Goal: Task Accomplishment & Management: Complete application form

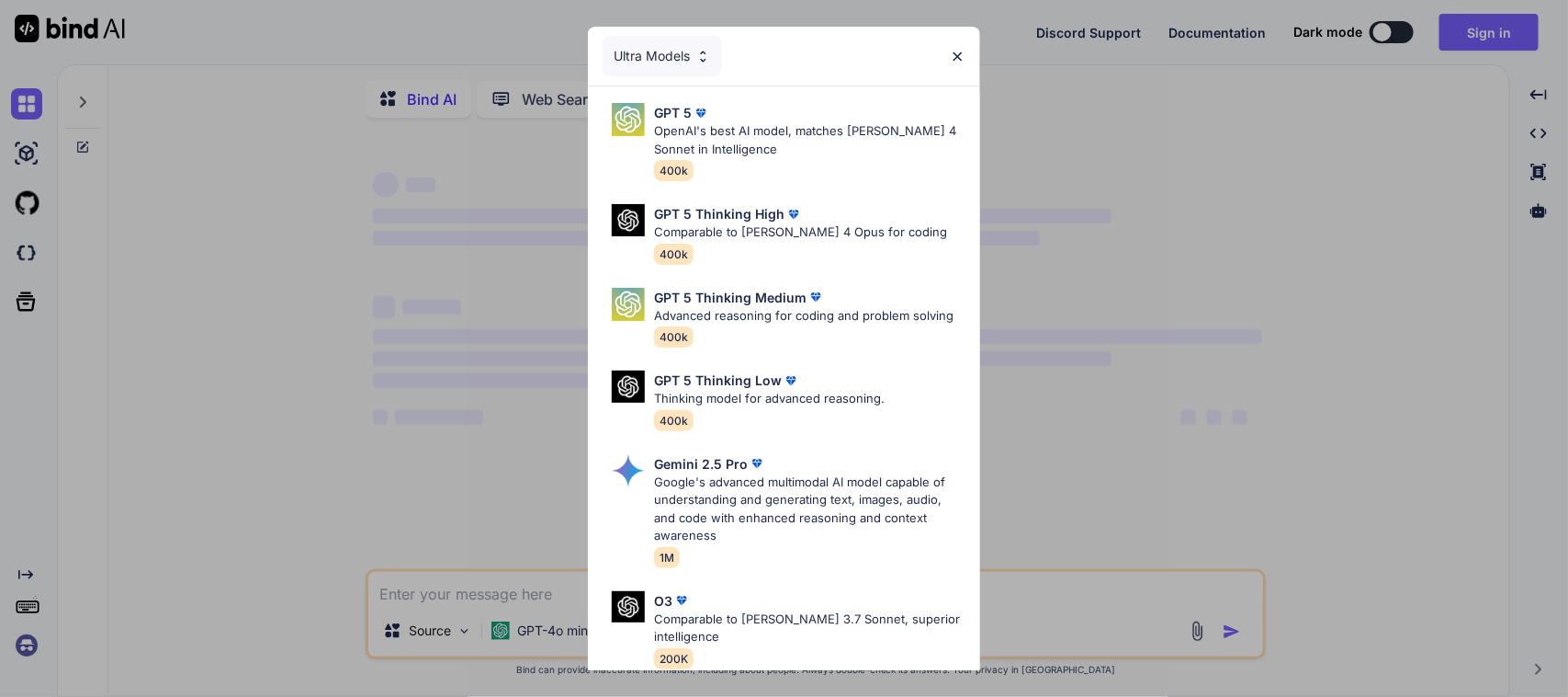
type textarea "x"
click at [958, 53] on img at bounding box center [957, 56] width 16 height 16
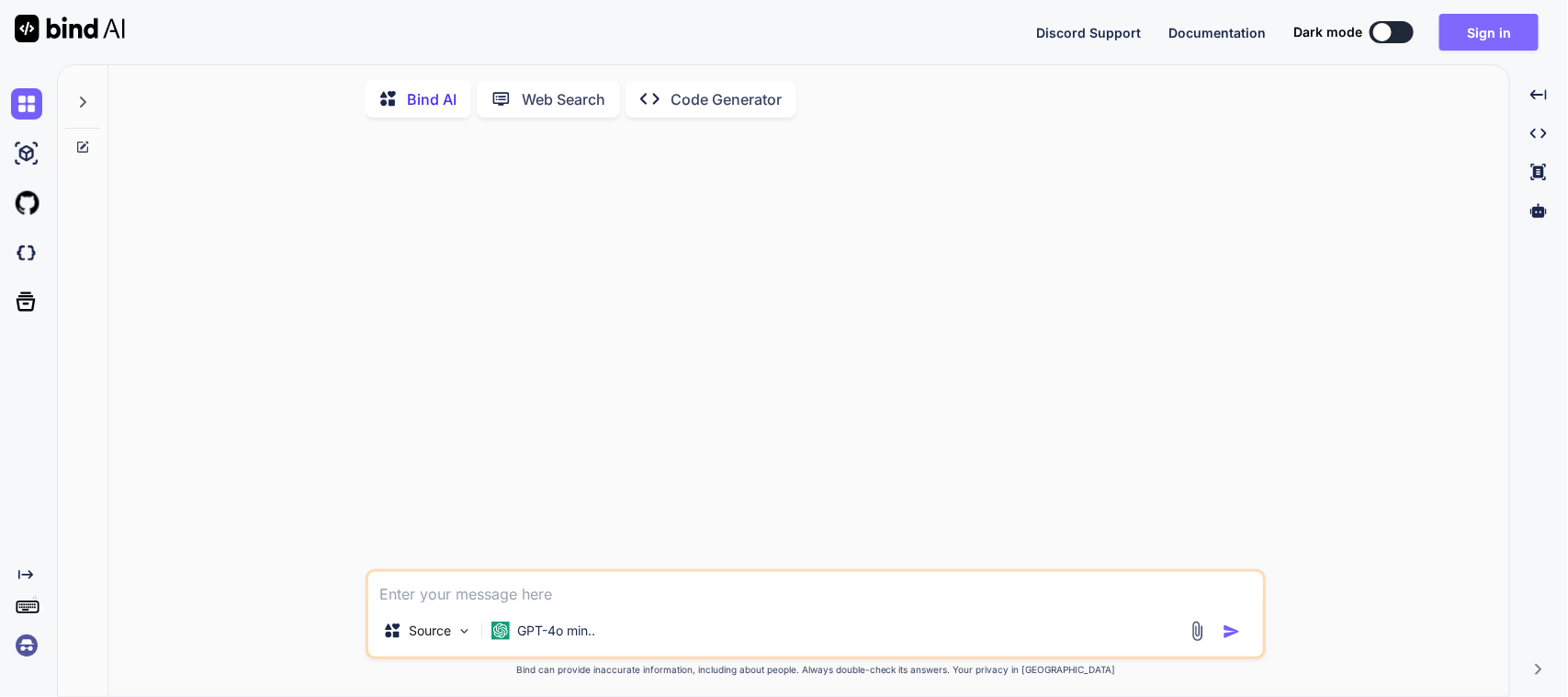
click at [1254, 24] on button "Sign in" at bounding box center [1489, 32] width 99 height 37
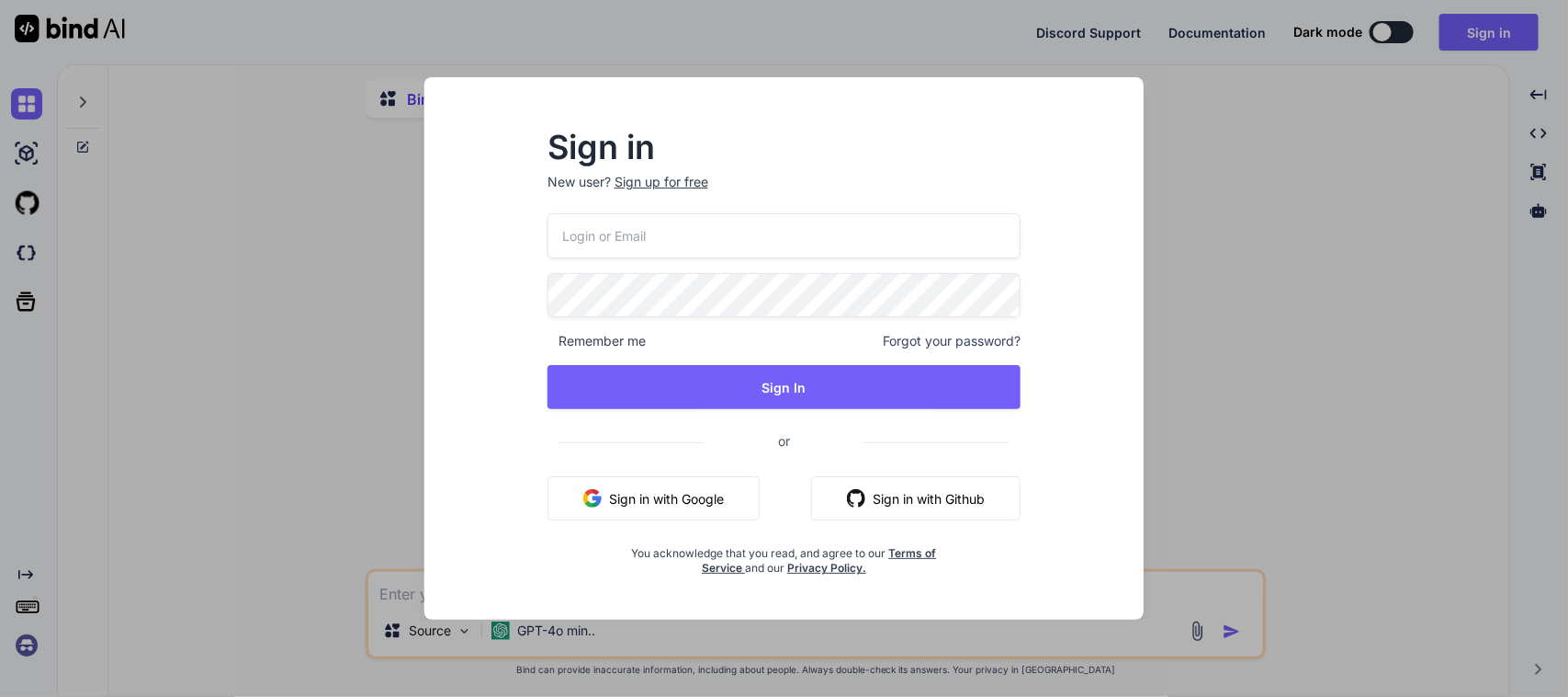
click at [630, 182] on div "Sign up for free" at bounding box center [661, 182] width 93 height 18
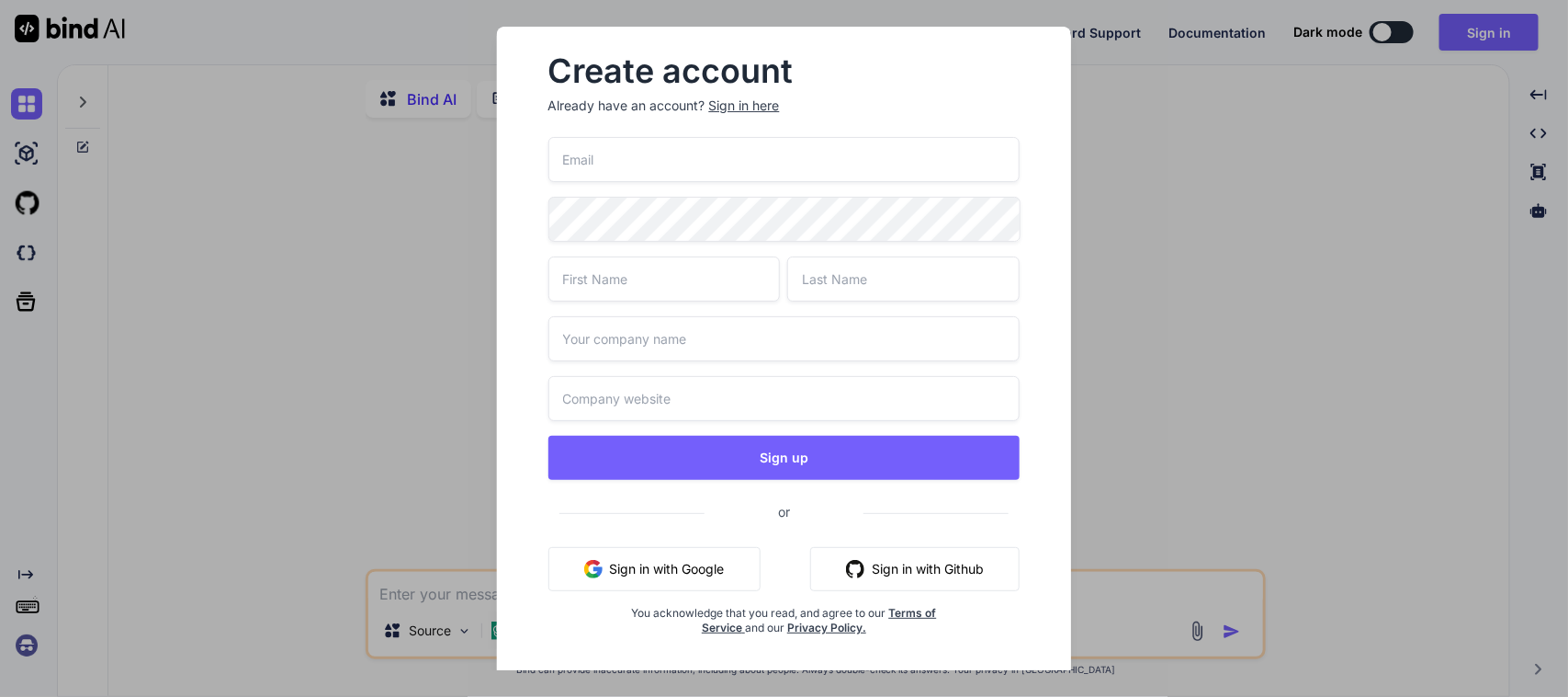
click at [622, 168] on input "email" at bounding box center [784, 159] width 472 height 45
paste input "[EMAIL_ADDRESS][DOMAIN_NAME]"
type input "[EMAIL_ADDRESS][DOMAIN_NAME]"
click at [608, 278] on input "text" at bounding box center [664, 278] width 233 height 45
type input "Deepali"
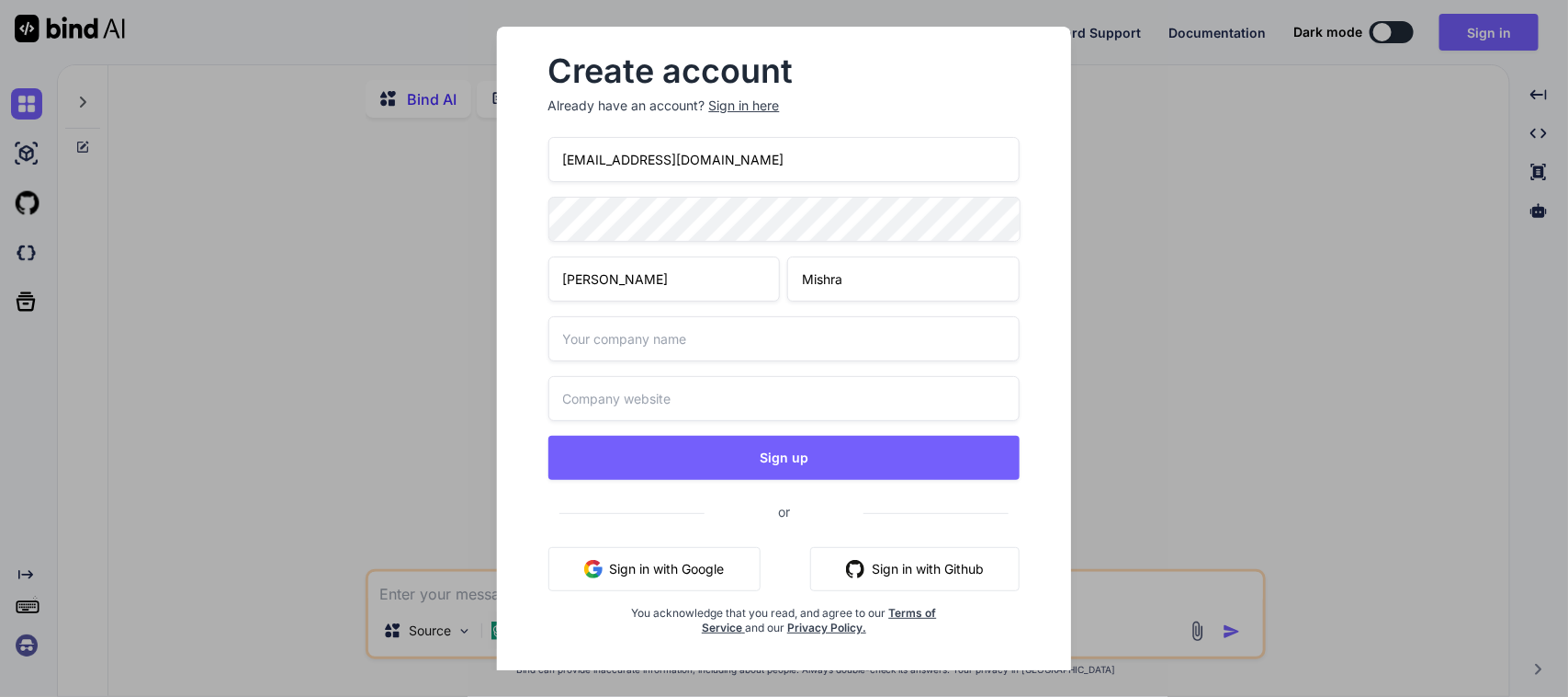
type input "Mishra"
type input "Test"
type input "Test.com"
click at [548, 435] on button "Sign up" at bounding box center [784, 458] width 472 height 44
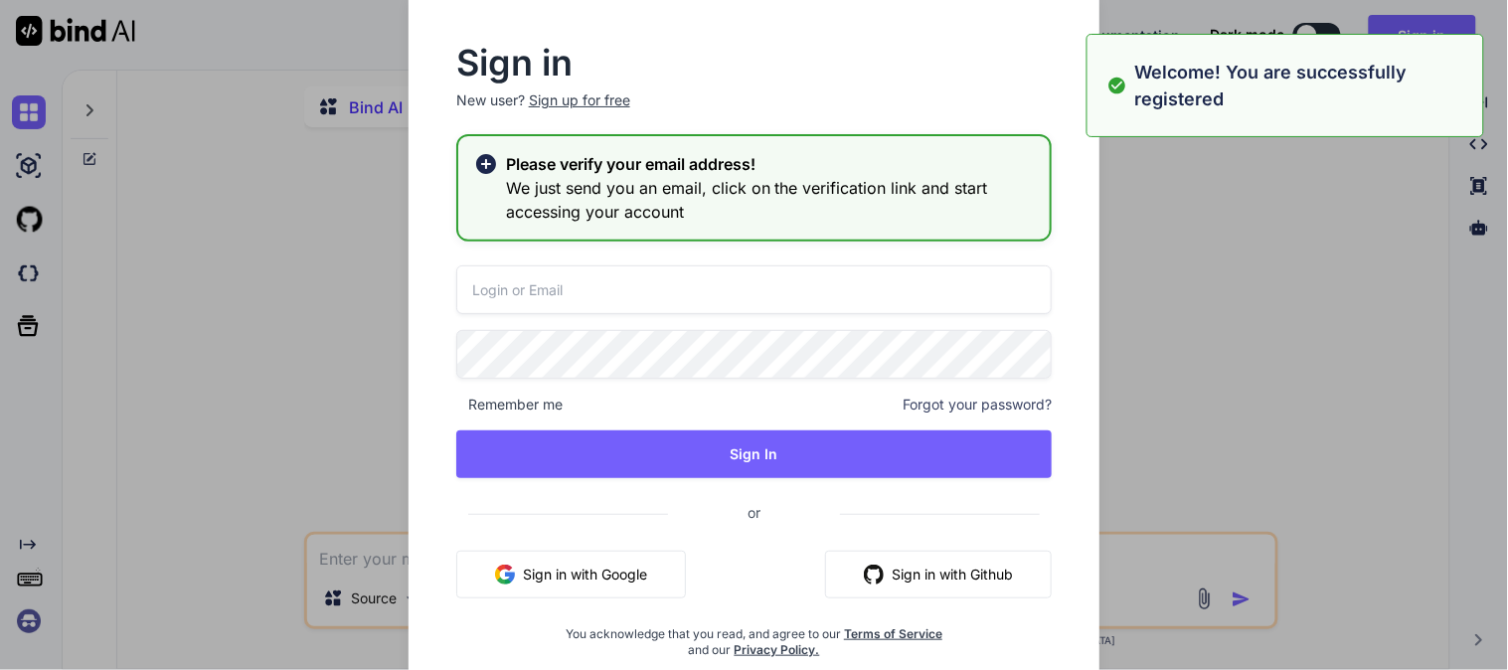
type textarea "x"
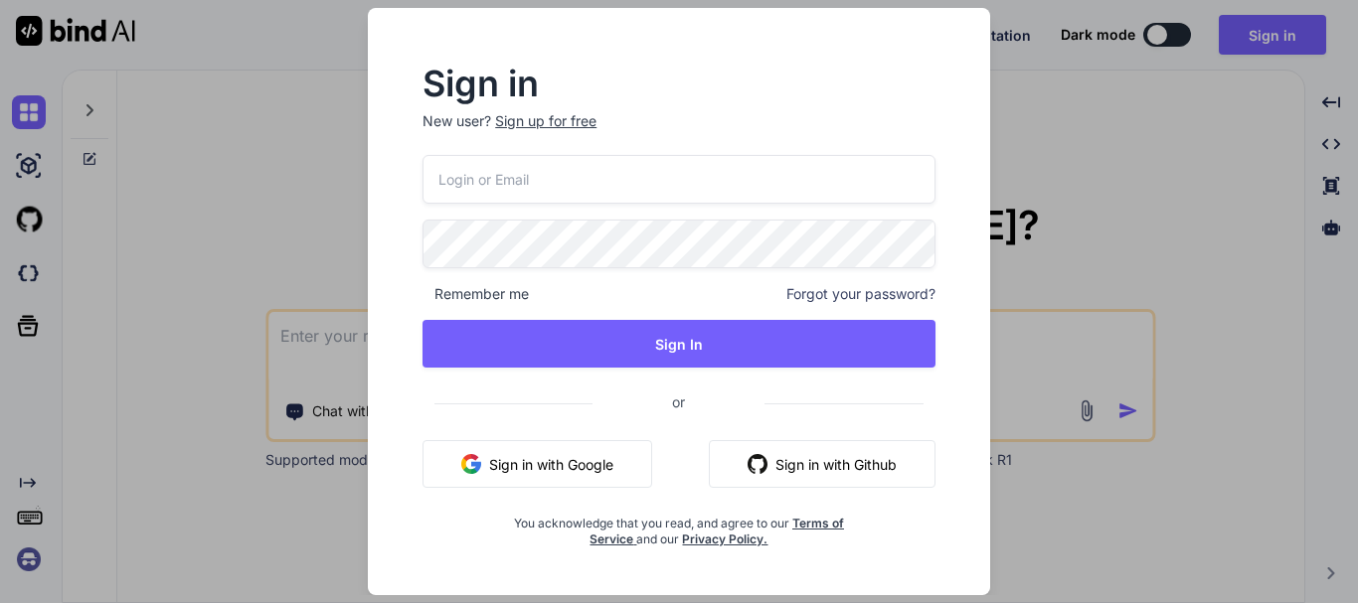
click at [532, 198] on input "email" at bounding box center [679, 179] width 513 height 49
paste input "[EMAIL_ADDRESS][DOMAIN_NAME]"
type input "[EMAIL_ADDRESS][DOMAIN_NAME]"
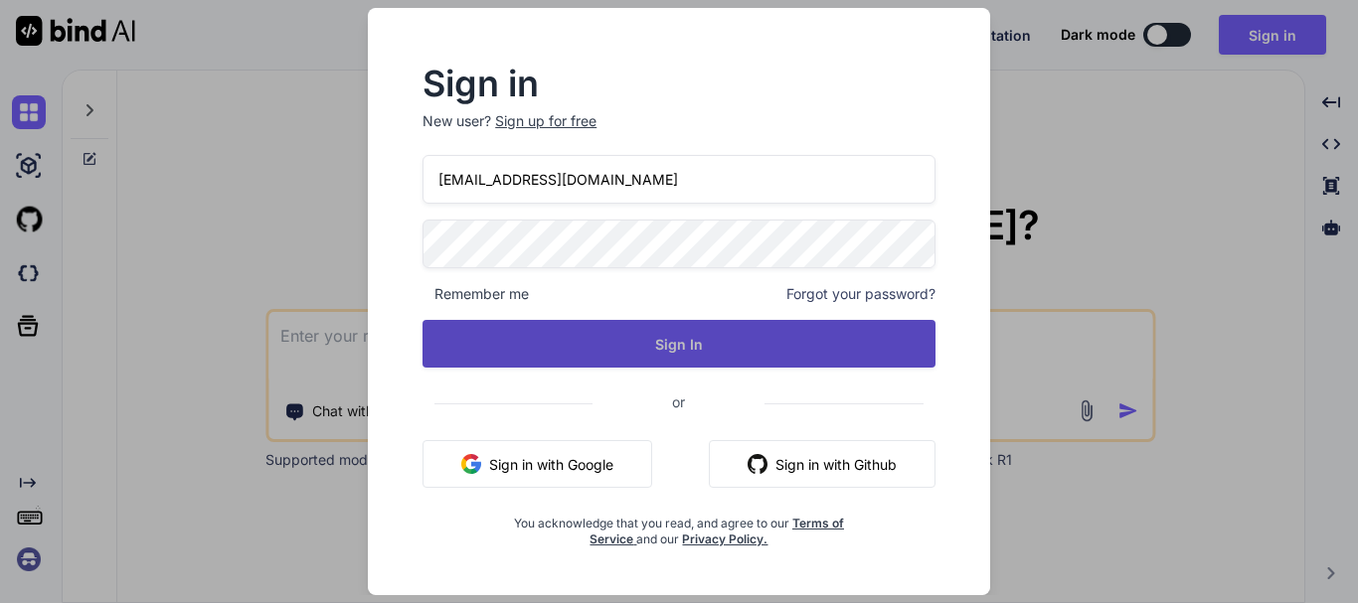
click at [615, 345] on button "Sign In" at bounding box center [679, 344] width 513 height 48
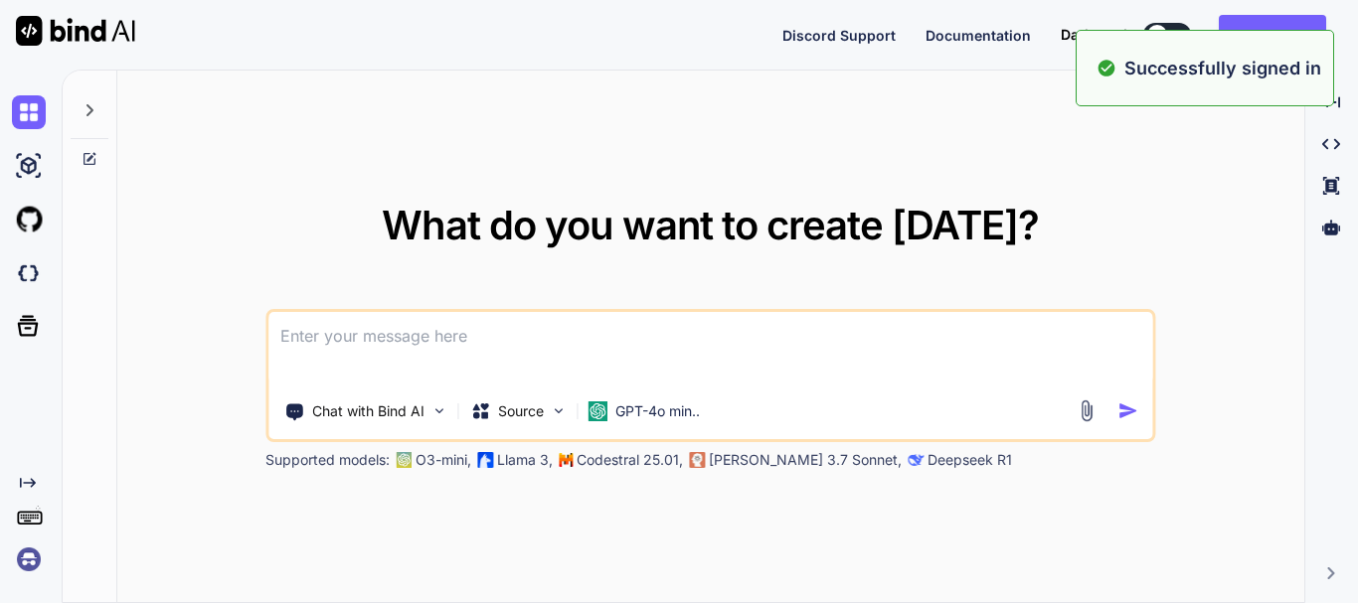
type textarea "x"
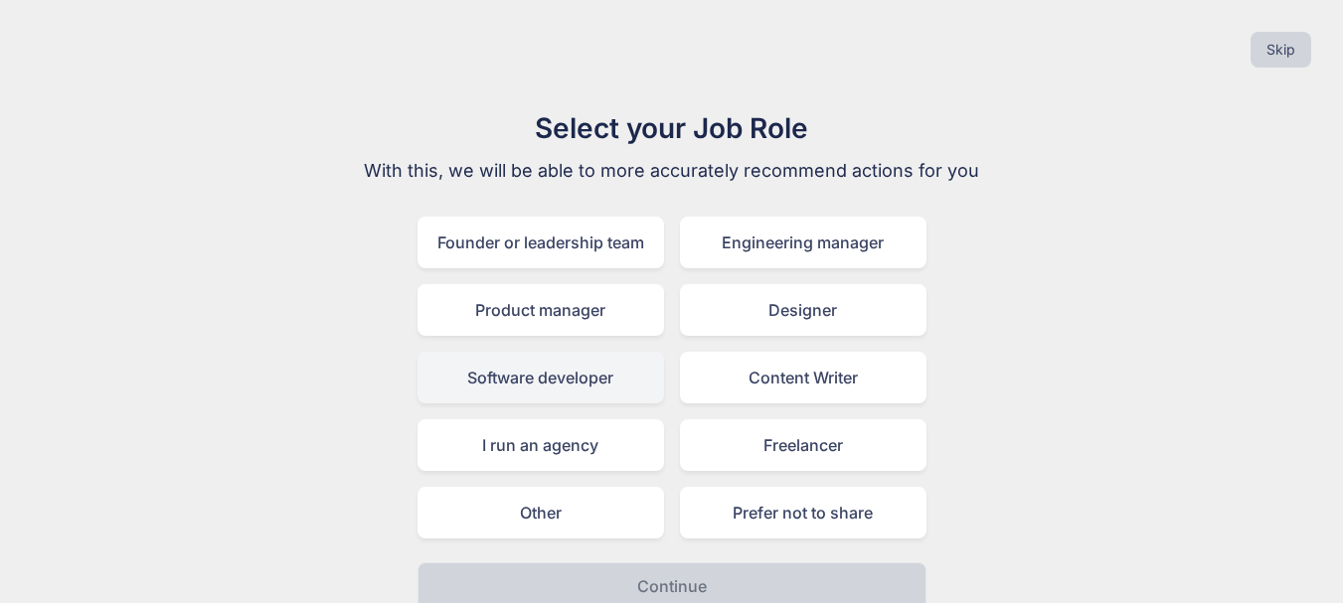
click at [564, 385] on div "Software developer" at bounding box center [541, 378] width 247 height 52
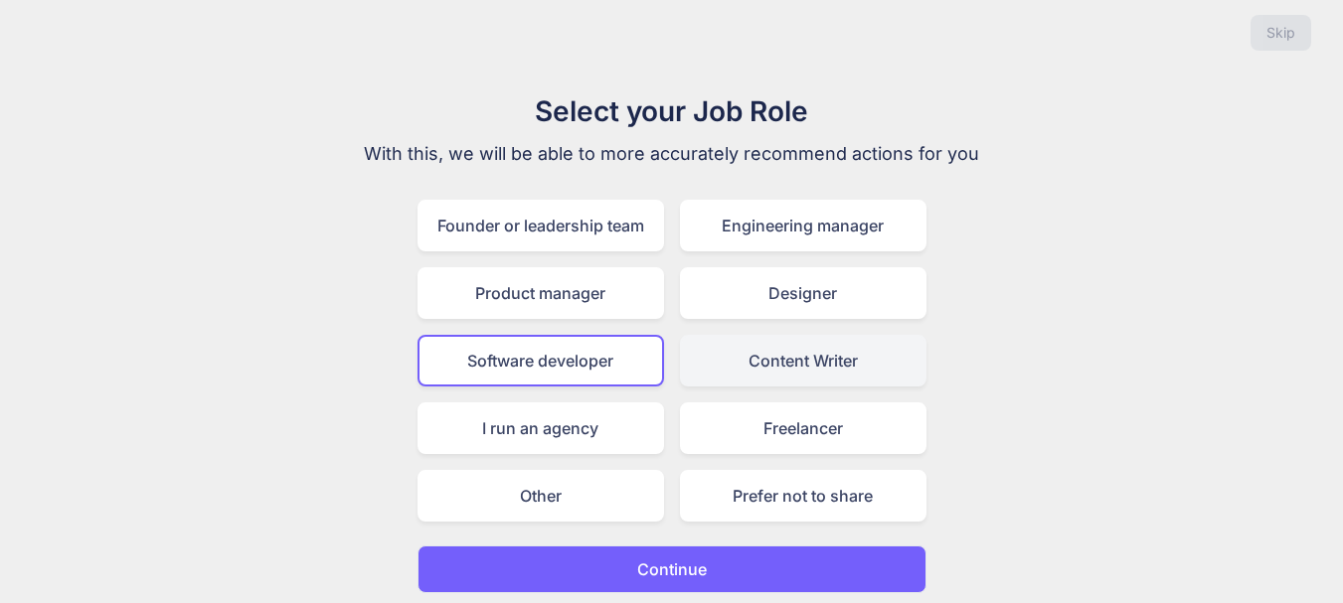
scroll to position [23, 0]
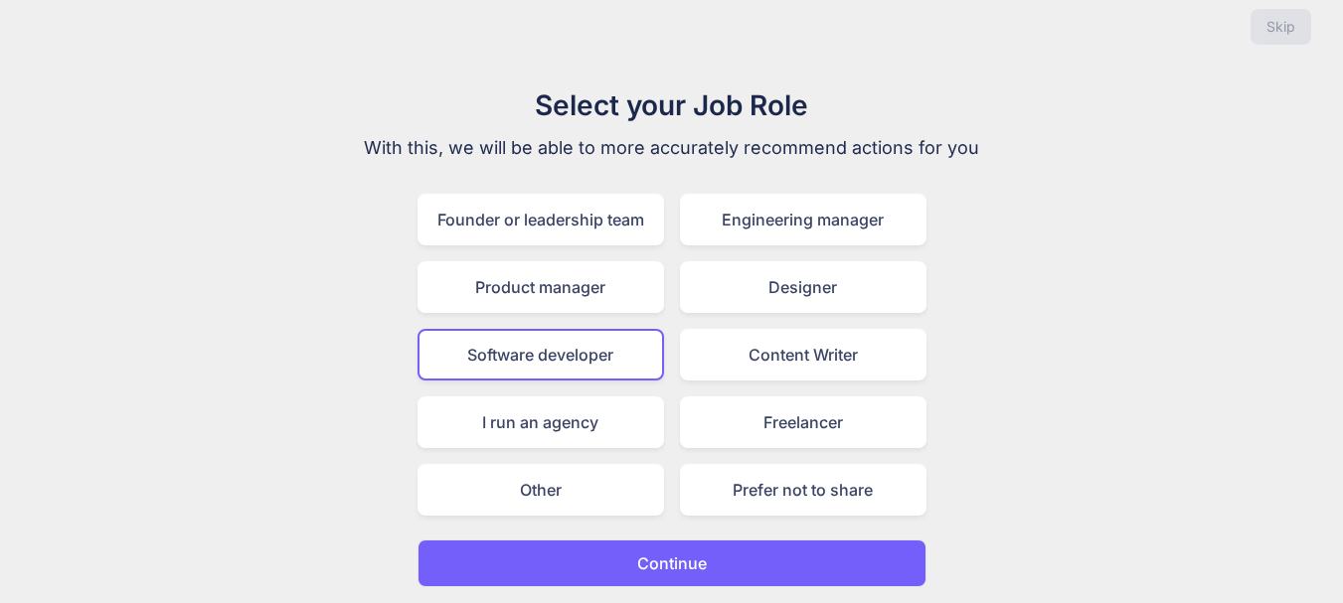
click at [697, 559] on p "Continue" at bounding box center [672, 564] width 70 height 24
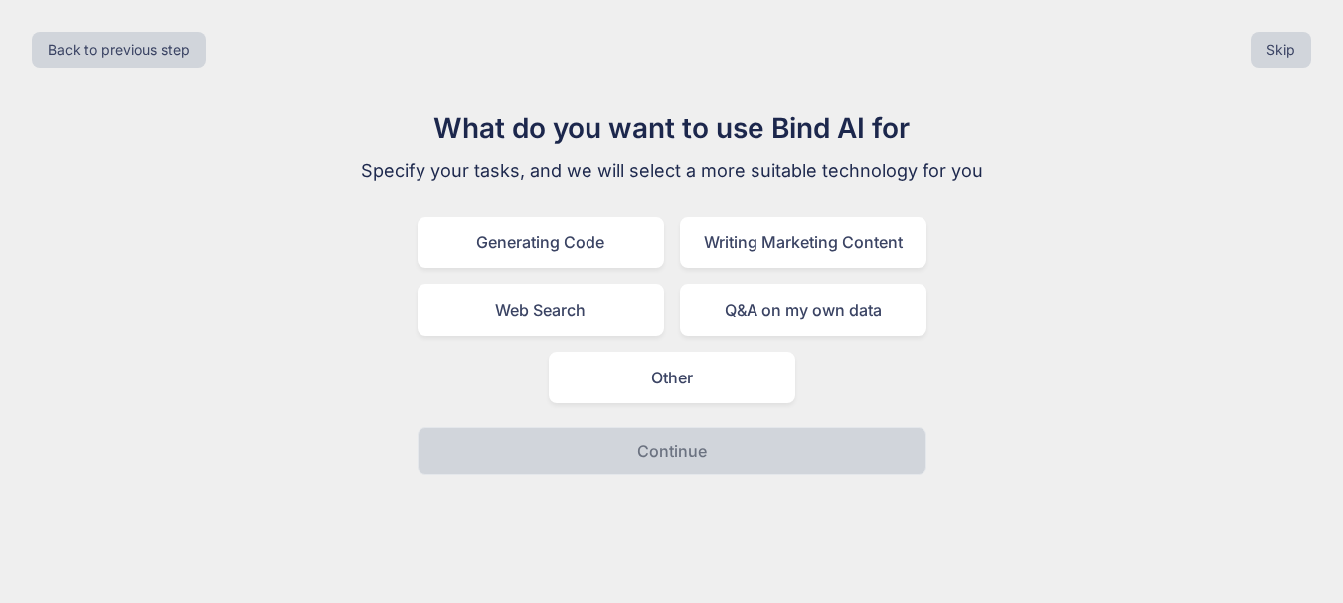
scroll to position [0, 0]
click at [572, 243] on div "Generating Code" at bounding box center [547, 243] width 247 height 52
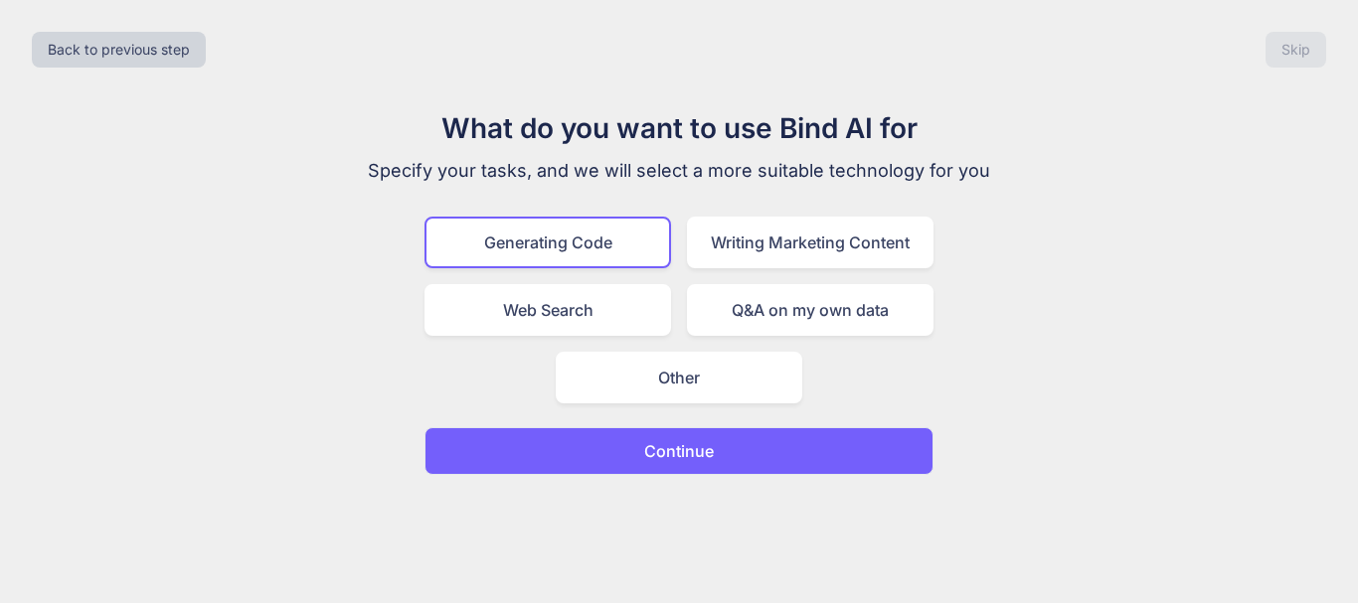
click at [702, 469] on button "Continue" at bounding box center [678, 451] width 509 height 48
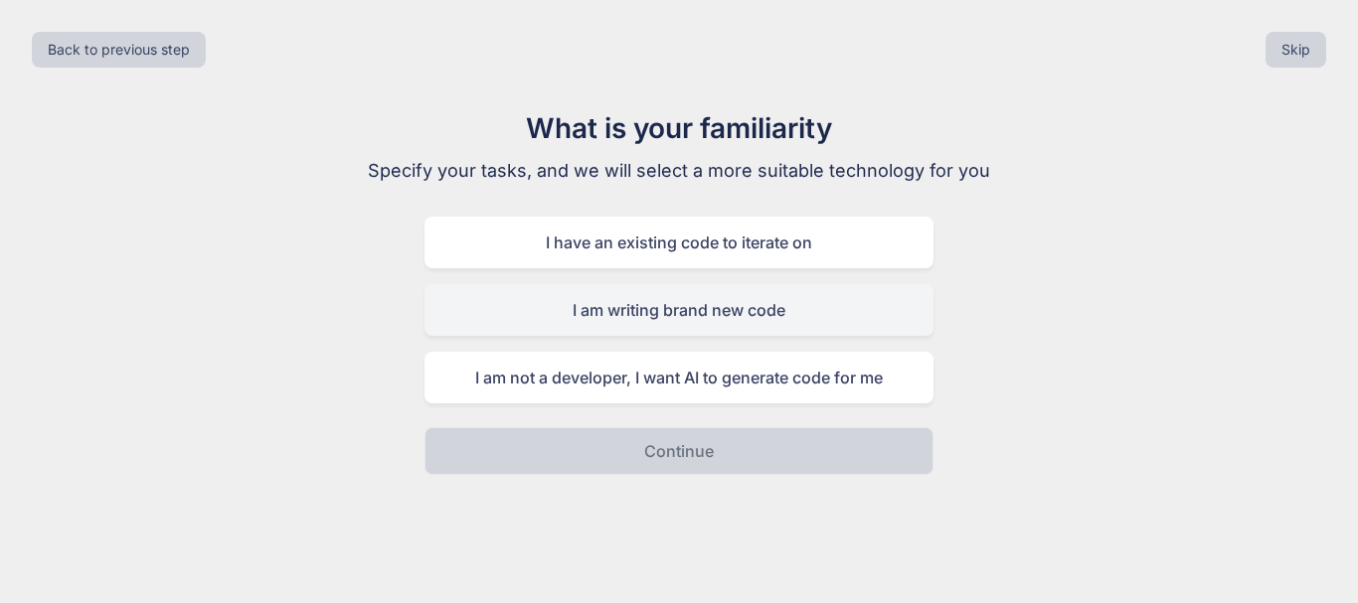
click at [713, 313] on div "I am writing brand new code" at bounding box center [678, 310] width 509 height 52
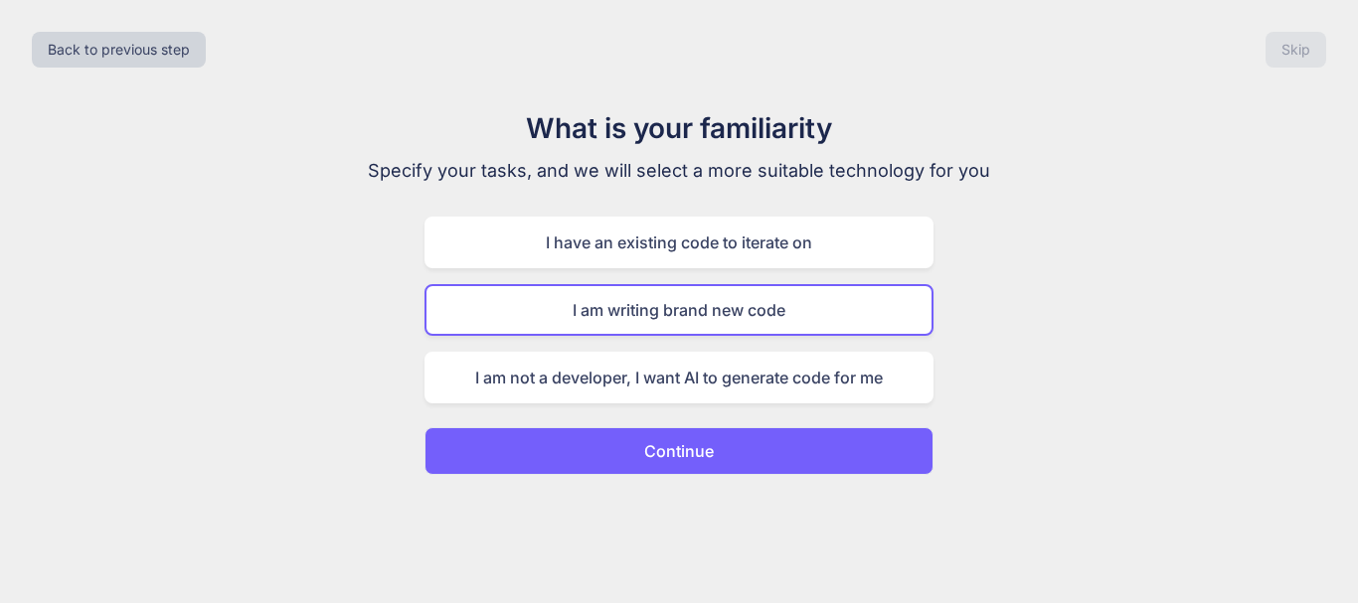
click at [725, 461] on button "Continue" at bounding box center [678, 451] width 509 height 48
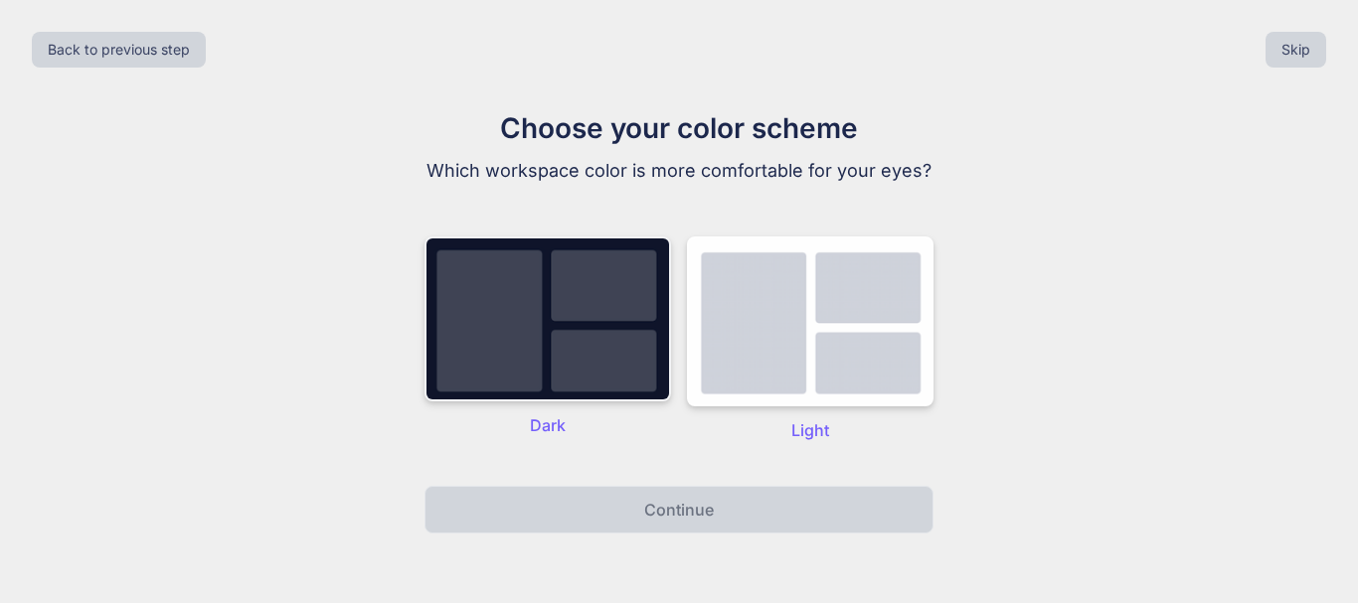
click at [593, 338] on img at bounding box center [547, 319] width 247 height 165
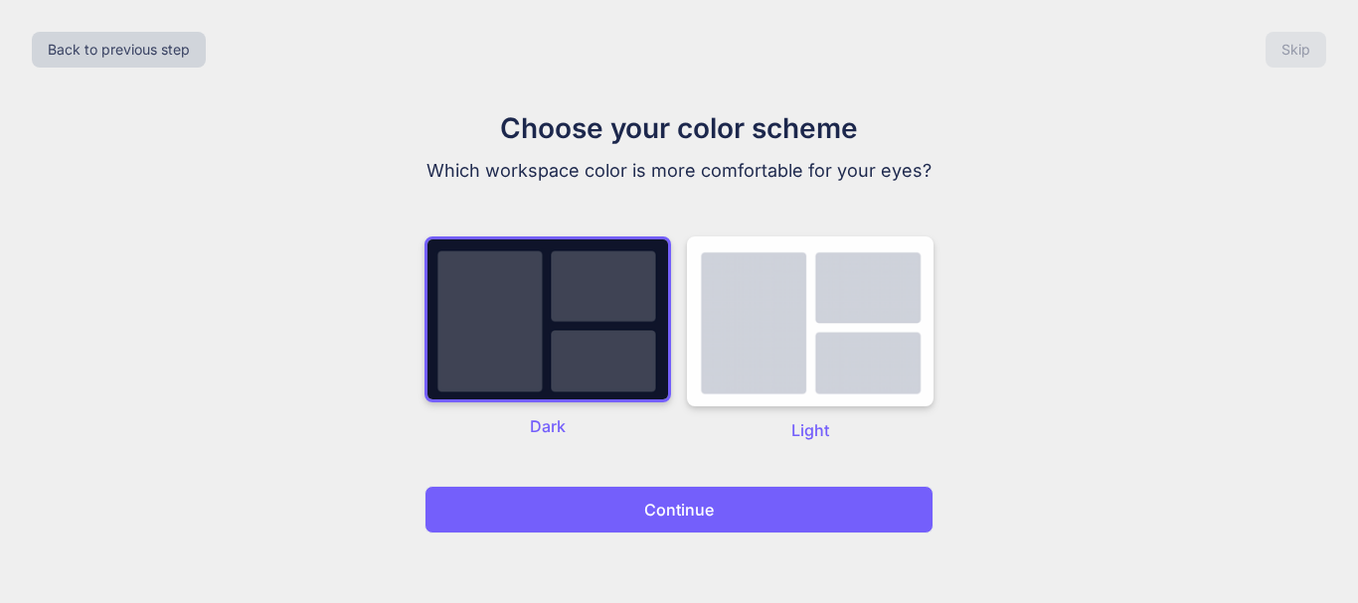
click at [691, 511] on p "Continue" at bounding box center [679, 510] width 70 height 24
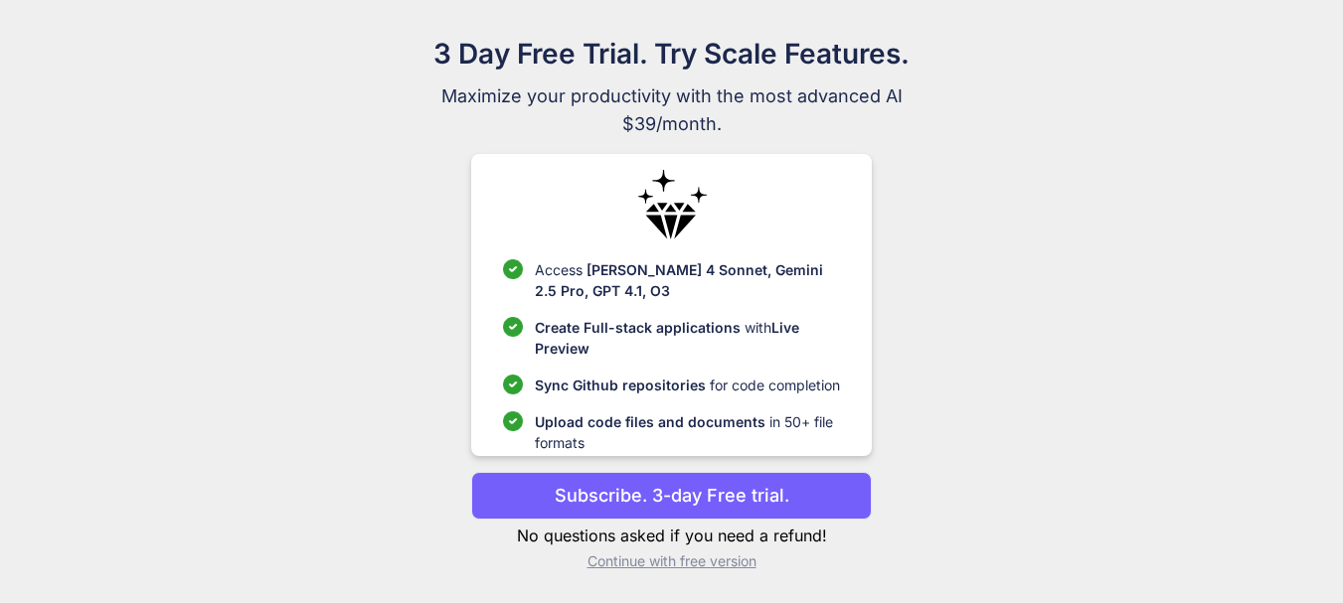
click at [692, 563] on p "Continue with free version" at bounding box center [671, 562] width 401 height 20
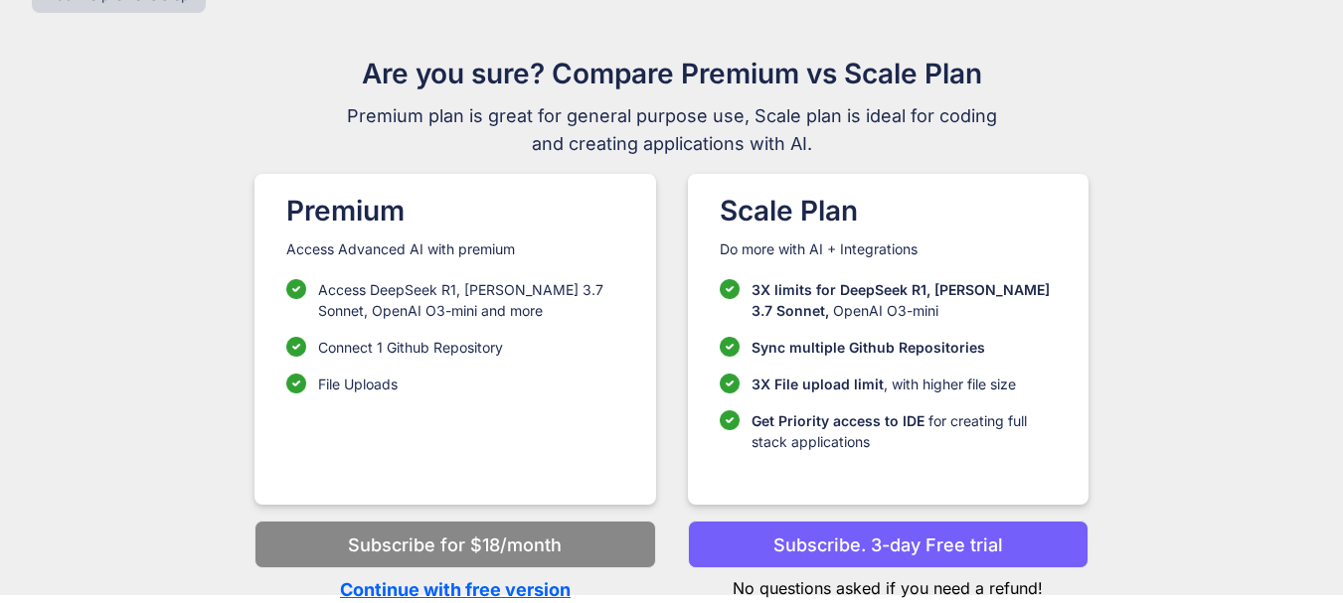
click at [512, 592] on p "Continue with free version" at bounding box center [454, 590] width 401 height 27
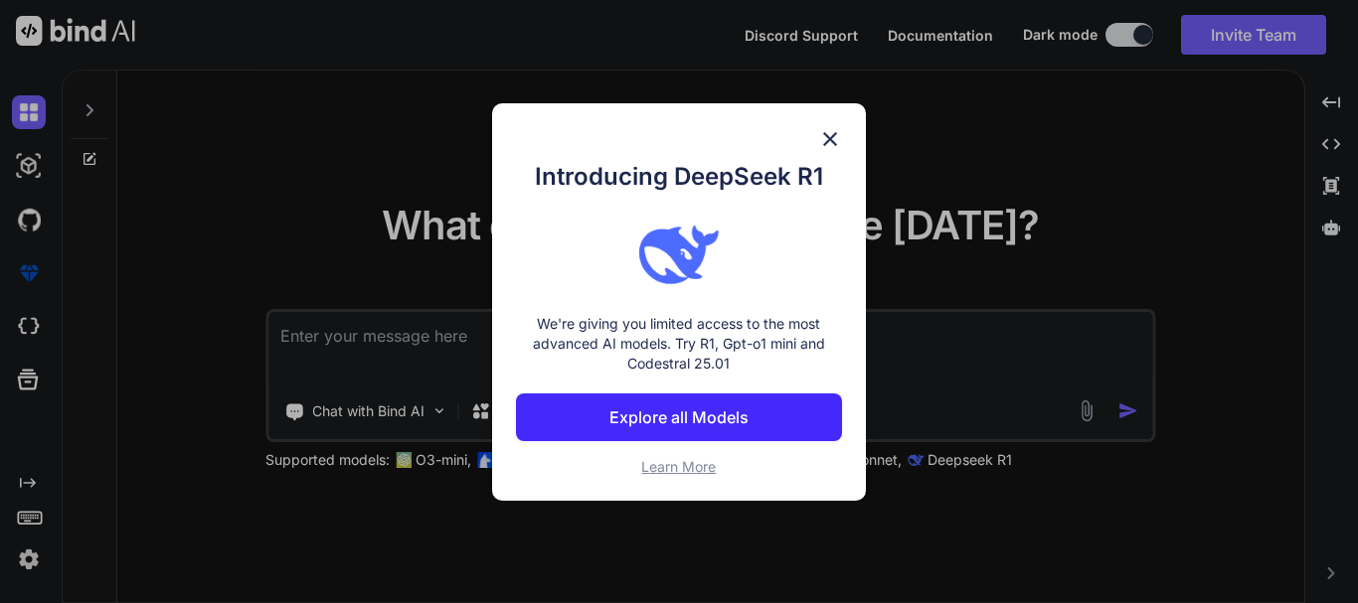
click at [842, 136] on div "Introducing DeepSeek R1 We're giving you limited access to the most advanced AI…" at bounding box center [679, 302] width 374 height 398
click at [826, 141] on img at bounding box center [830, 139] width 24 height 24
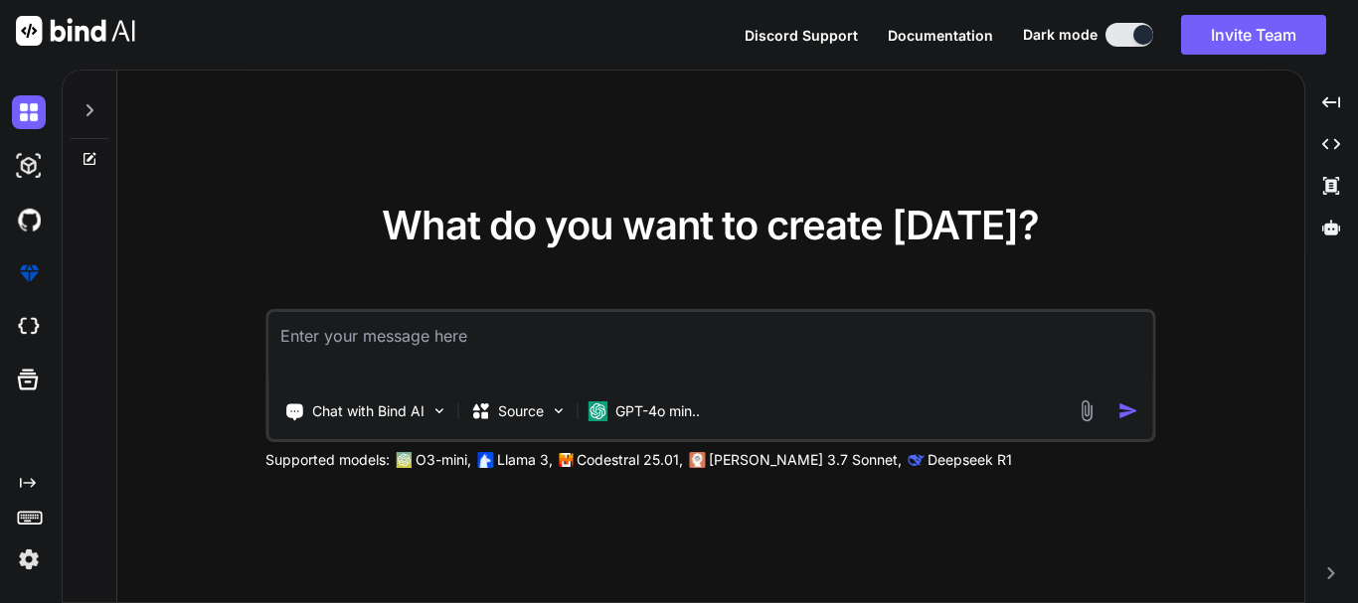
drag, startPoint x: 504, startPoint y: 341, endPoint x: 508, endPoint y: 47, distance: 294.3
click at [500, 341] on textarea at bounding box center [710, 349] width 884 height 74
